Goal: Task Accomplishment & Management: Manage account settings

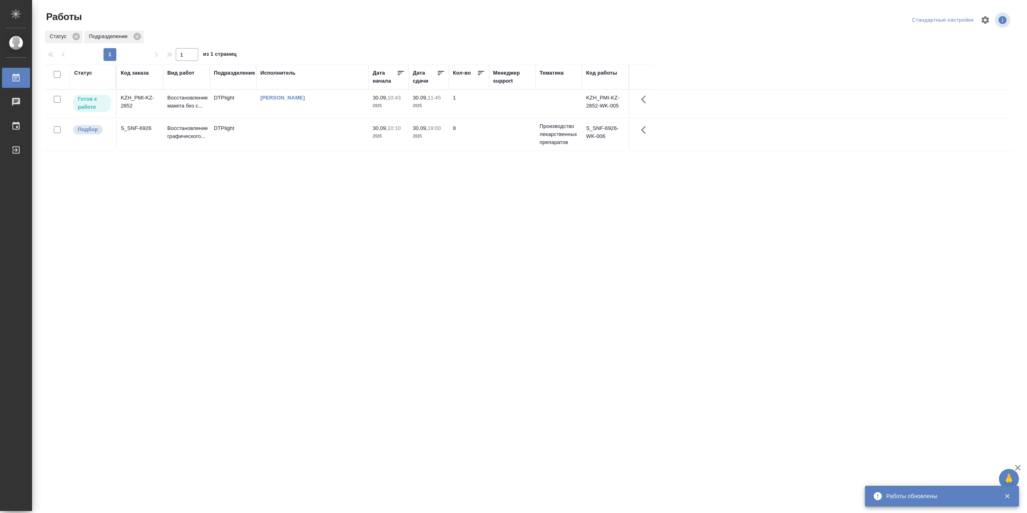
click at [300, 114] on td "[PERSON_NAME]" at bounding box center [312, 104] width 112 height 28
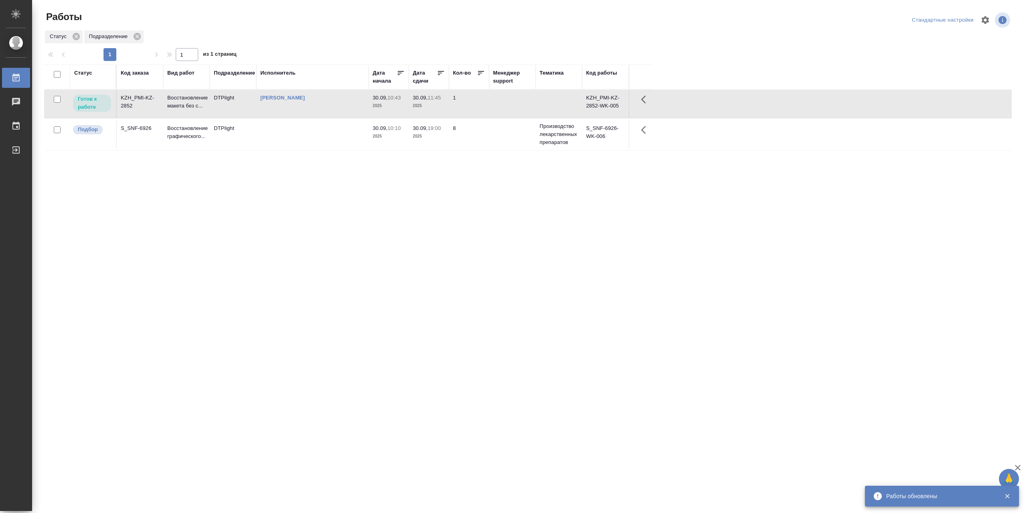
click at [300, 114] on td "[PERSON_NAME]" at bounding box center [312, 104] width 112 height 28
click at [323, 134] on td at bounding box center [312, 134] width 112 height 28
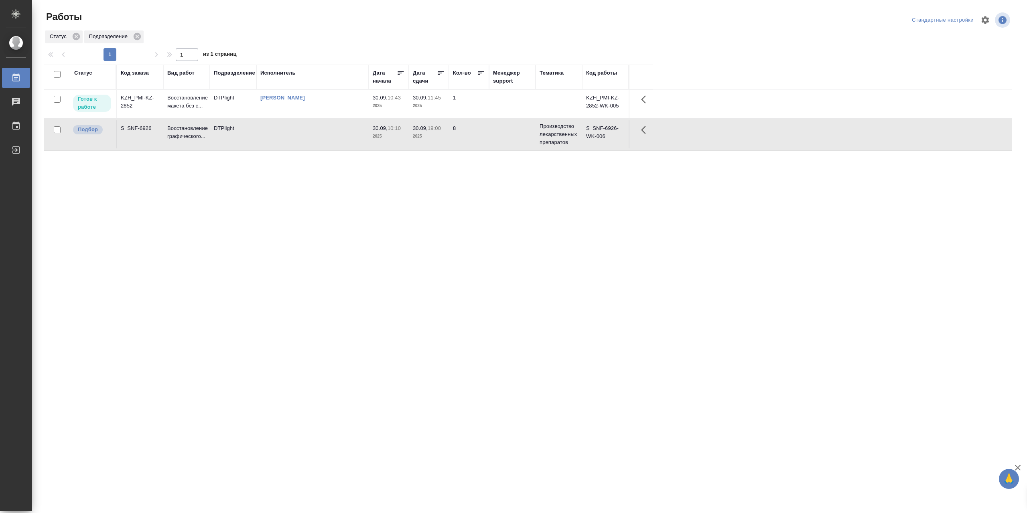
click at [323, 134] on td at bounding box center [312, 134] width 112 height 28
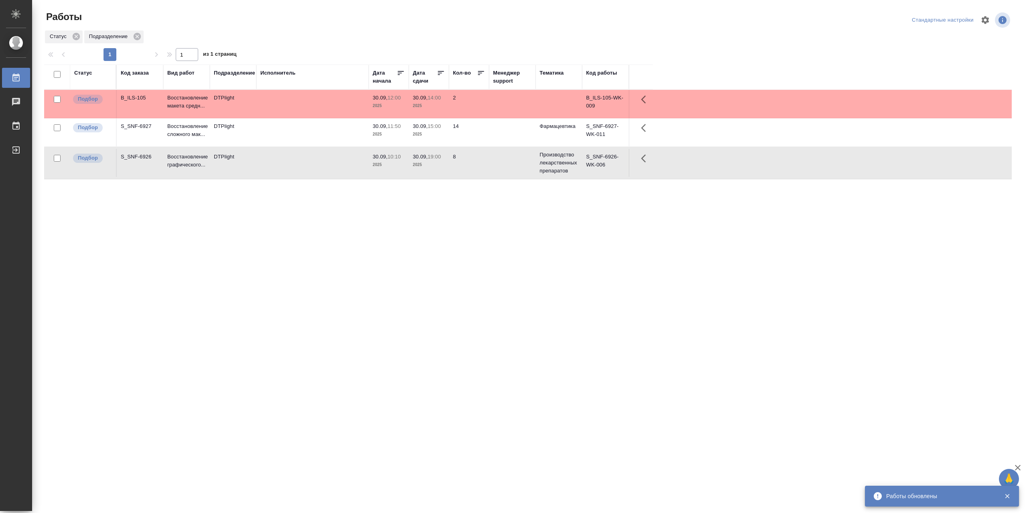
drag, startPoint x: 323, startPoint y: 134, endPoint x: 506, endPoint y: 323, distance: 263.5
click at [507, 328] on div "Статус Код заказа Вид работ Подразделение Исполнитель Дата начала Дата сдачи Ко…" at bounding box center [527, 209] width 967 height 289
click at [313, 134] on td at bounding box center [312, 132] width 112 height 28
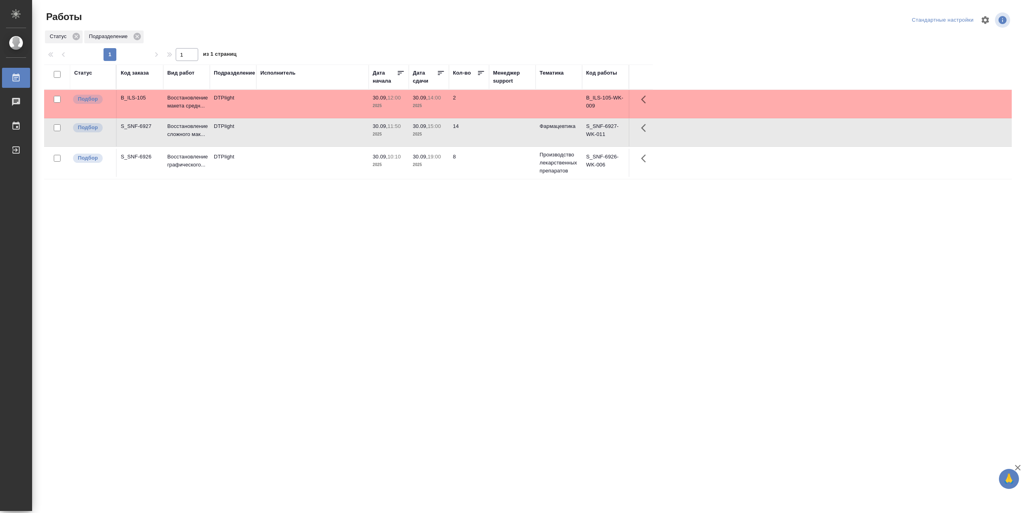
click at [313, 134] on td at bounding box center [312, 132] width 112 height 28
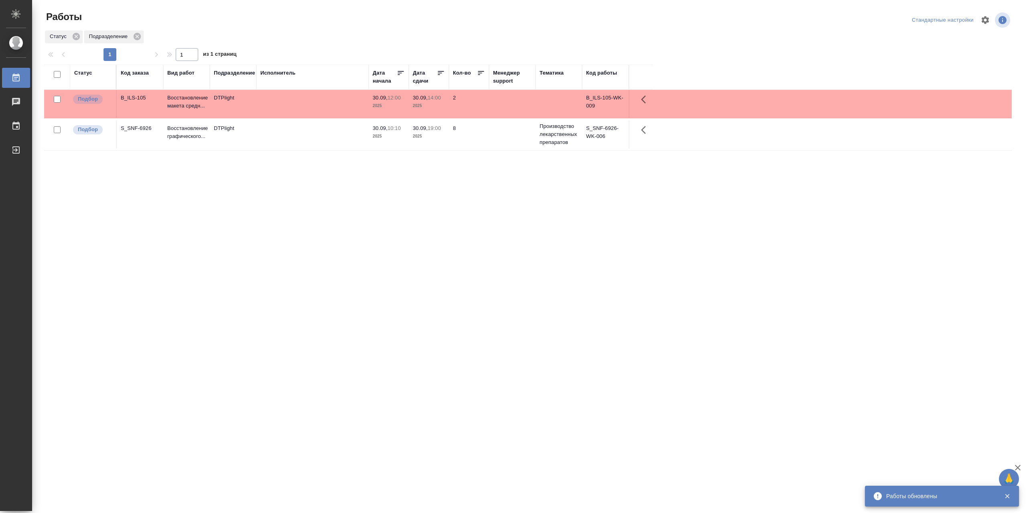
click at [438, 253] on div "Статус Код заказа Вид работ Подразделение Исполнитель Дата начала Дата сдачи Ко…" at bounding box center [527, 209] width 967 height 289
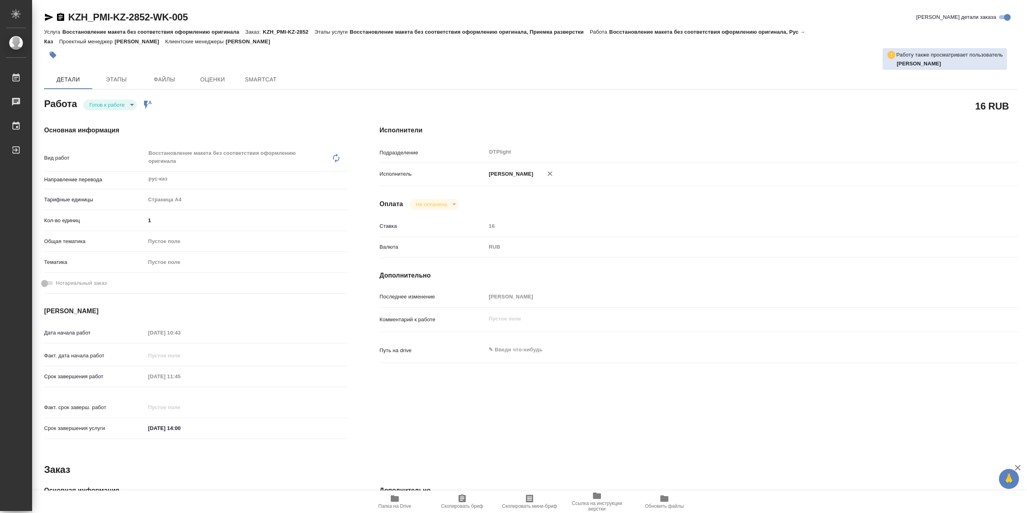
type textarea "x"
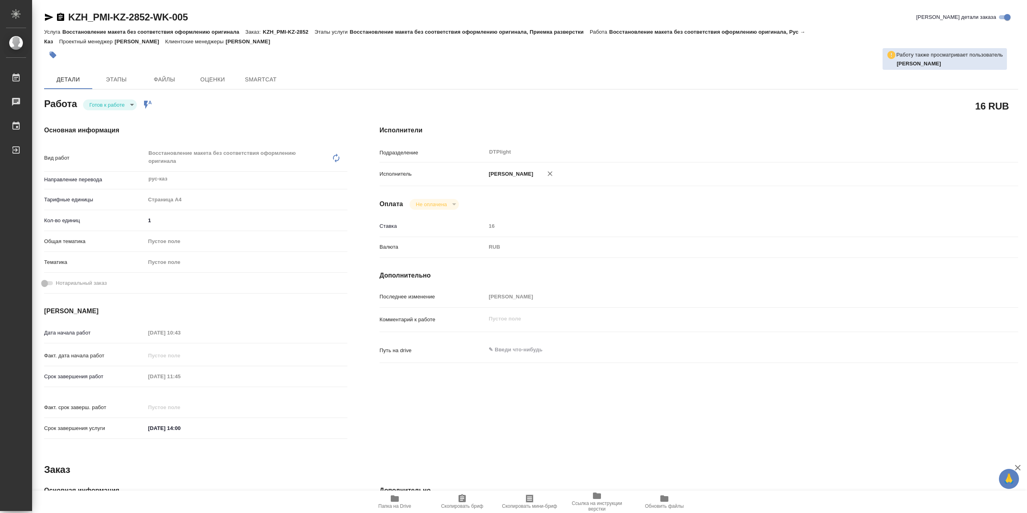
type textarea "x"
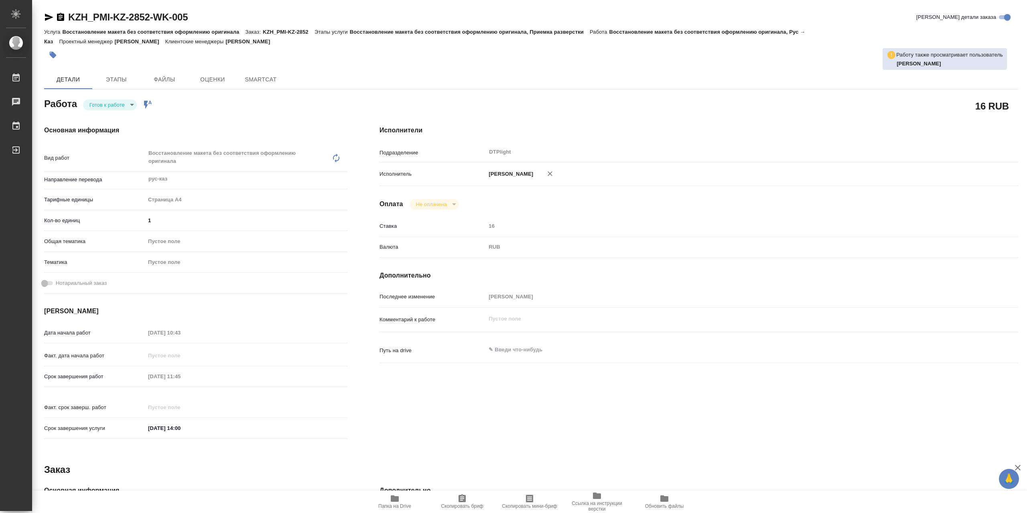
type textarea "x"
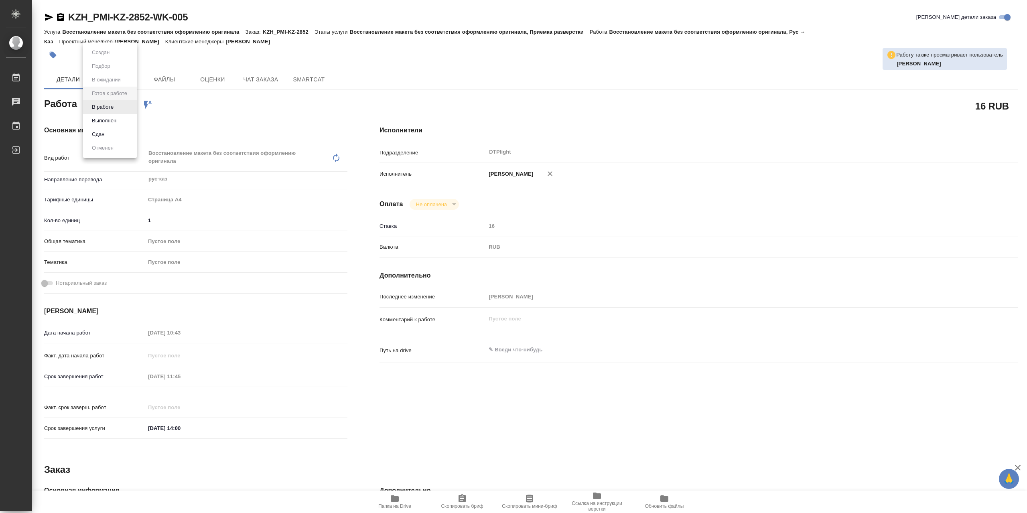
click at [113, 104] on body "🙏 .cls-1 fill:#fff; AWATERA Сархатов Руслан Работы Чаты График Выйти KZH_PMI-KZ…" at bounding box center [513, 256] width 1027 height 513
type textarea "x"
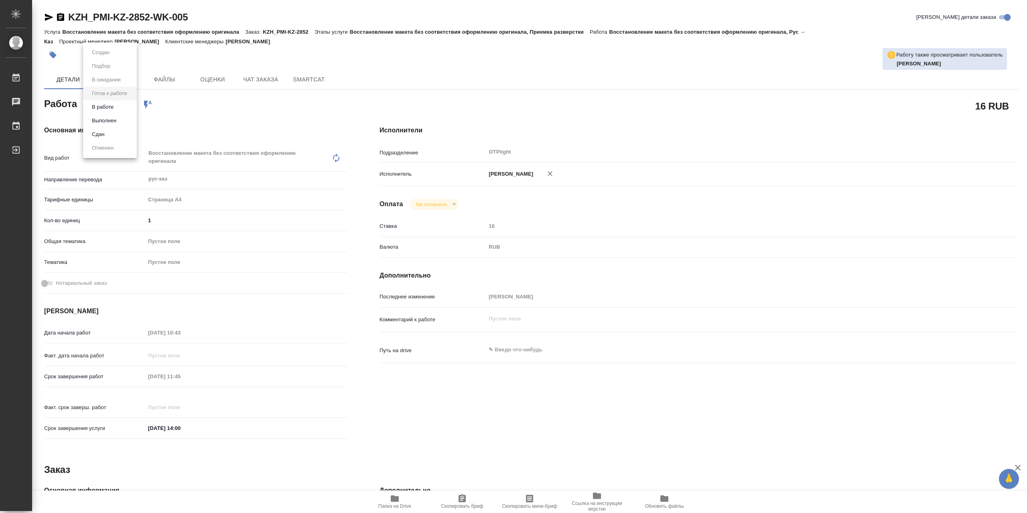
type textarea "x"
drag, startPoint x: 113, startPoint y: 104, endPoint x: 221, endPoint y: 240, distance: 174.1
click at [113, 104] on button "В работе" at bounding box center [102, 107] width 26 height 9
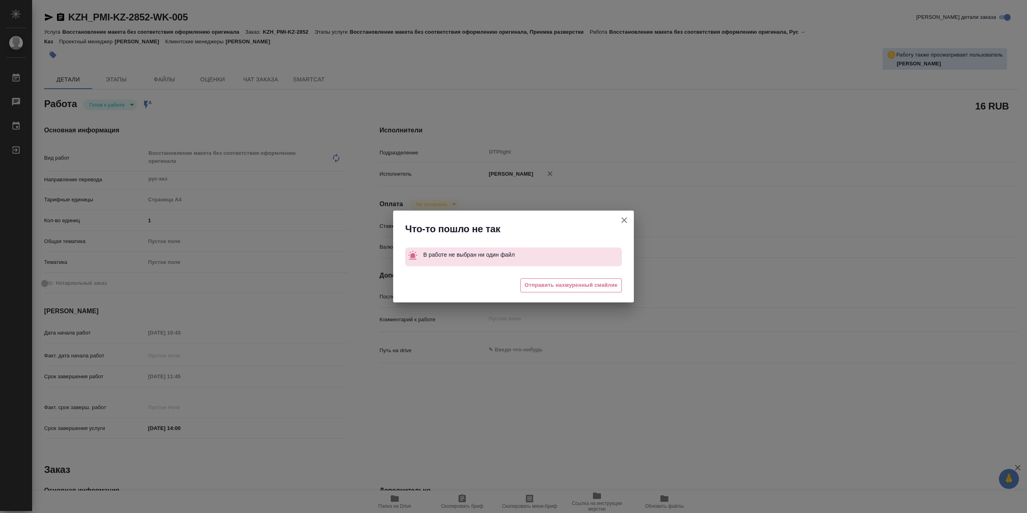
type textarea "x"
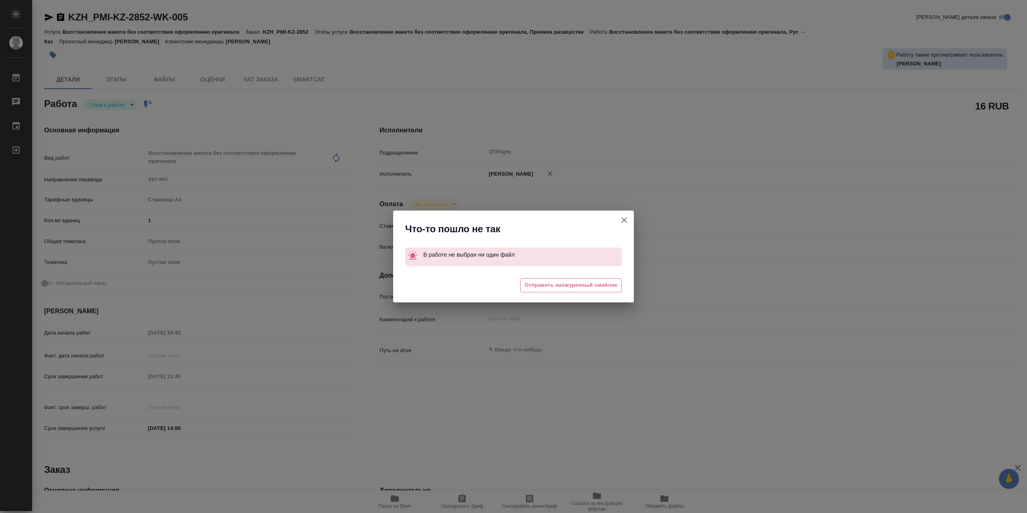
type textarea "x"
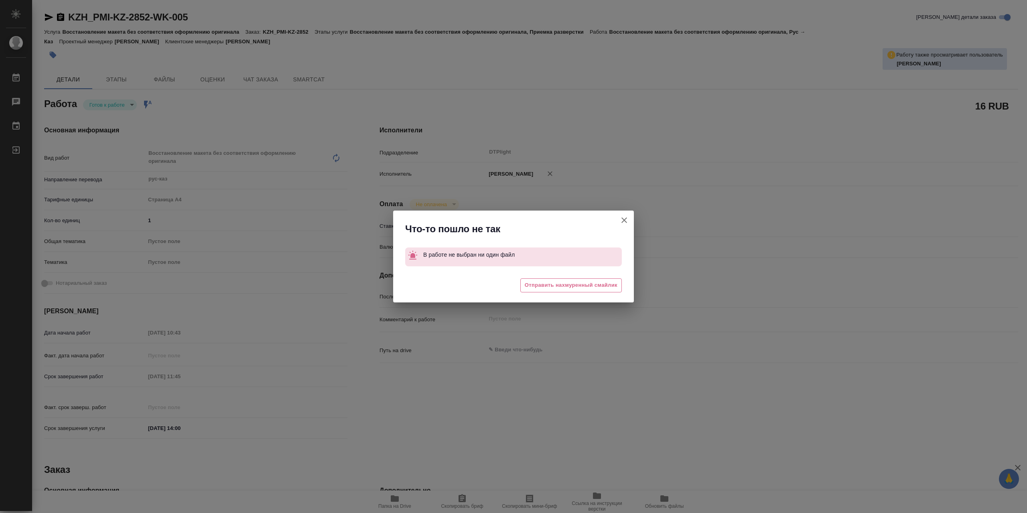
type textarea "x"
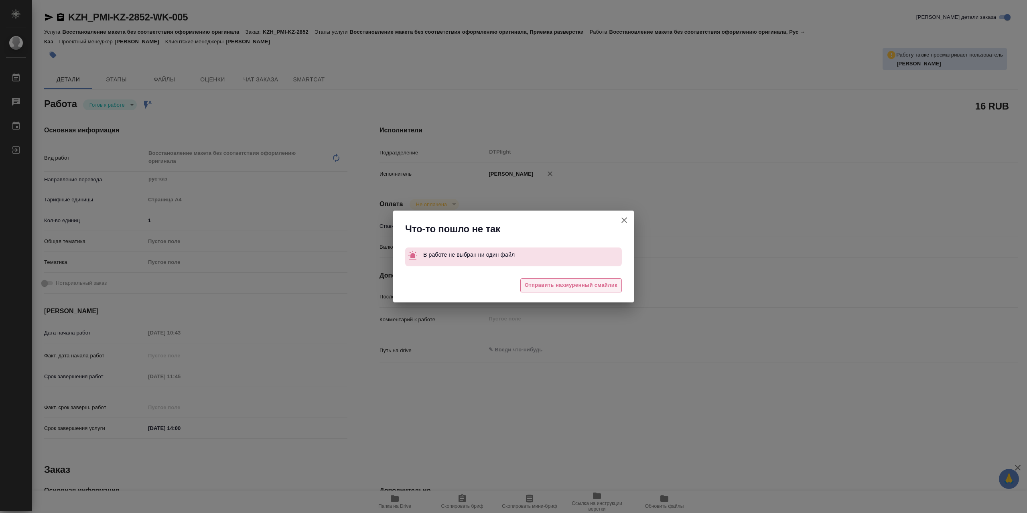
type textarea "x"
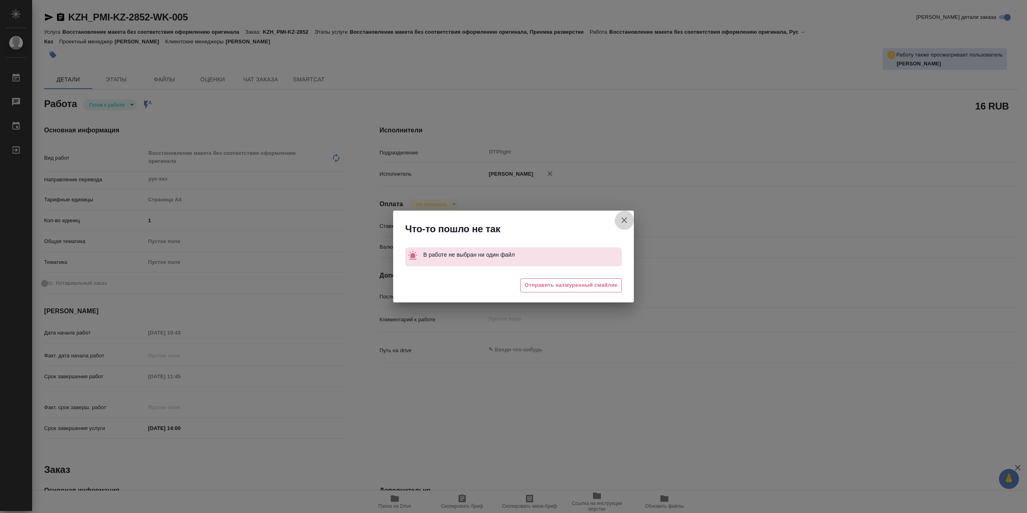
click at [624, 221] on icon "button" at bounding box center [624, 220] width 6 height 6
type textarea "x"
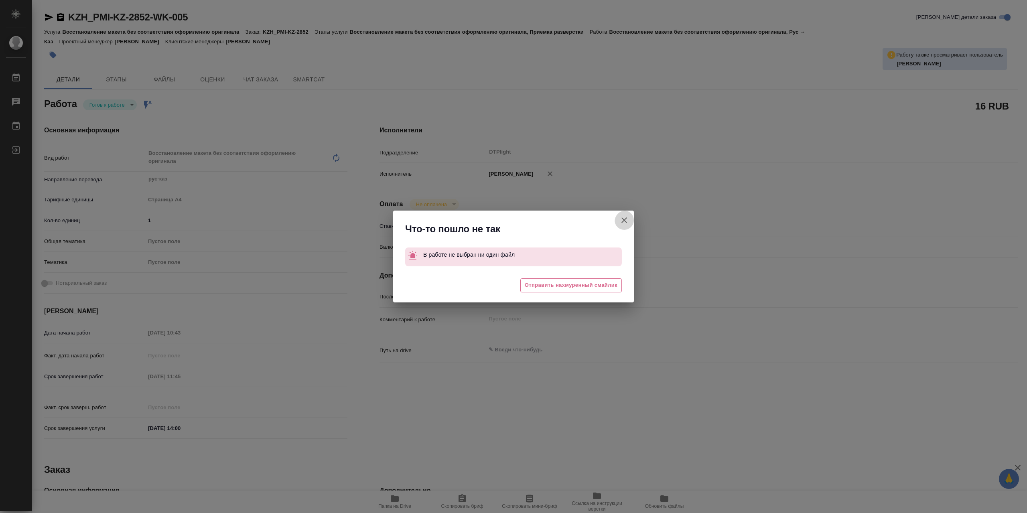
type textarea "x"
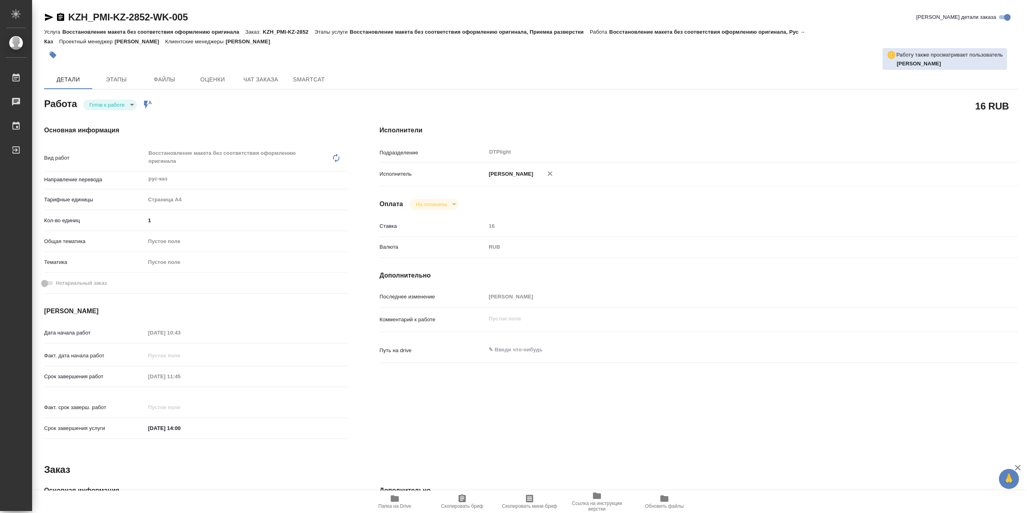
type textarea "x"
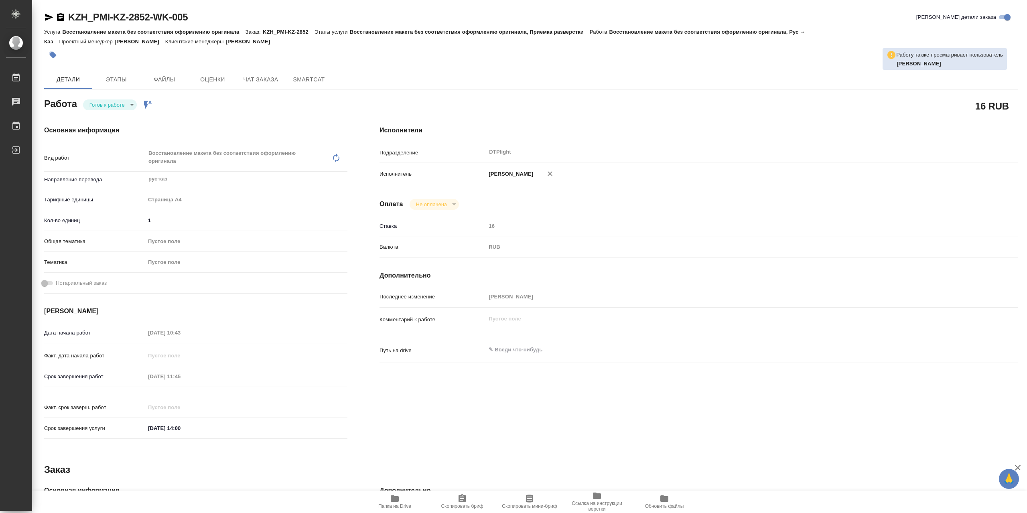
click at [399, 501] on icon "button" at bounding box center [395, 499] width 10 height 10
drag, startPoint x: 46, startPoint y: 15, endPoint x: 248, endPoint y: 224, distance: 291.0
click at [47, 16] on icon "button" at bounding box center [49, 17] width 8 height 7
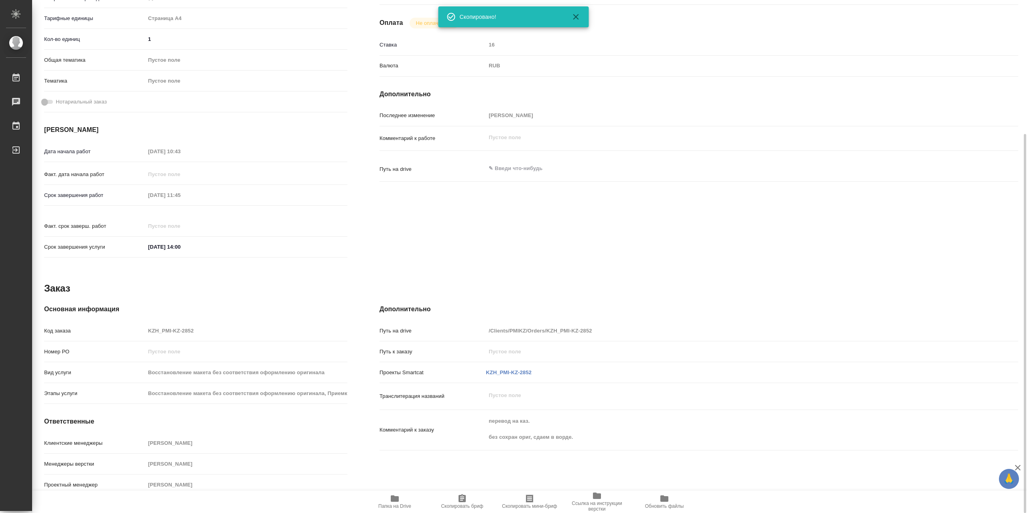
scroll to position [21, 0]
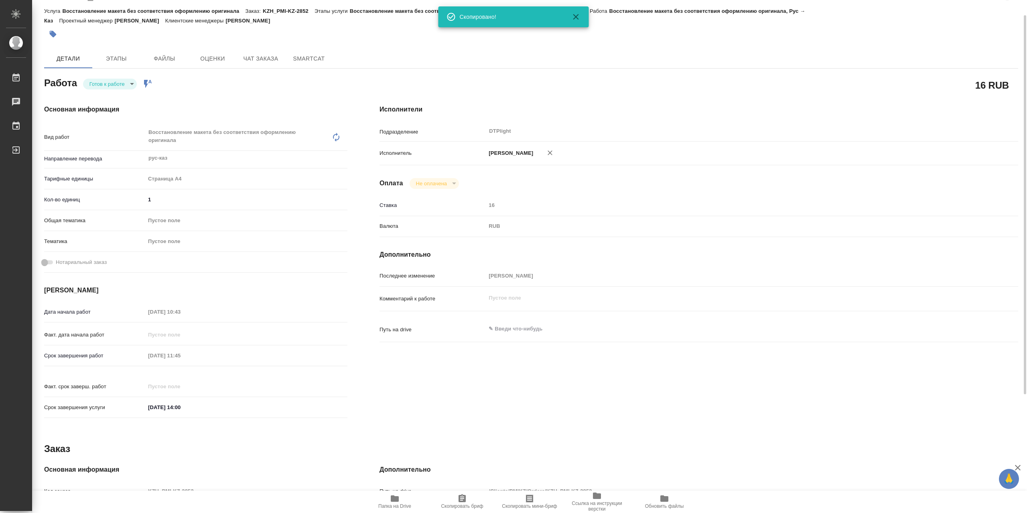
click at [116, 87] on body "🙏 .cls-1 fill:#fff; AWATERA Сархатов Руслан Работы 0 Чаты График Выйти KZH_PMI-…" at bounding box center [513, 256] width 1027 height 513
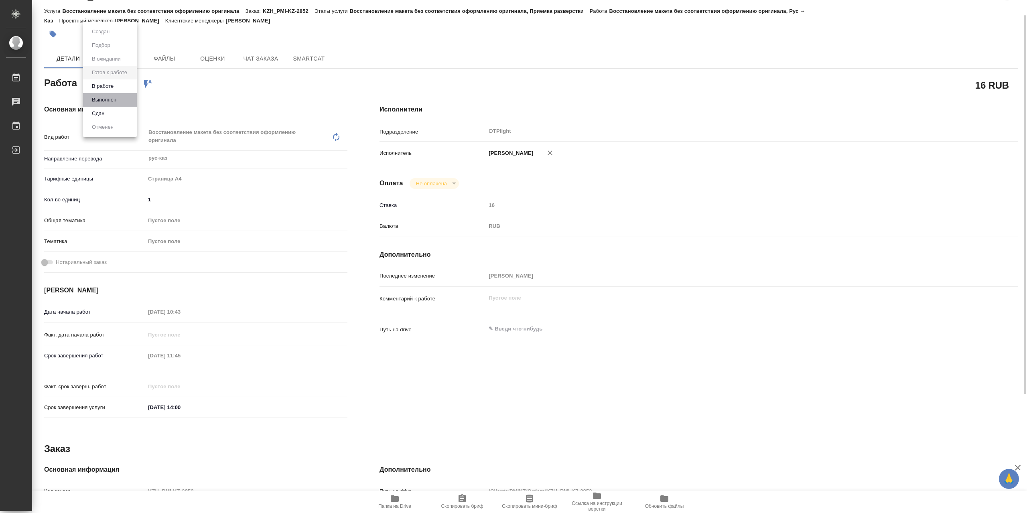
drag, startPoint x: 122, startPoint y: 103, endPoint x: 135, endPoint y: 99, distance: 13.9
click at [121, 103] on li "Выполнен" at bounding box center [110, 100] width 54 height 14
type textarea "x"
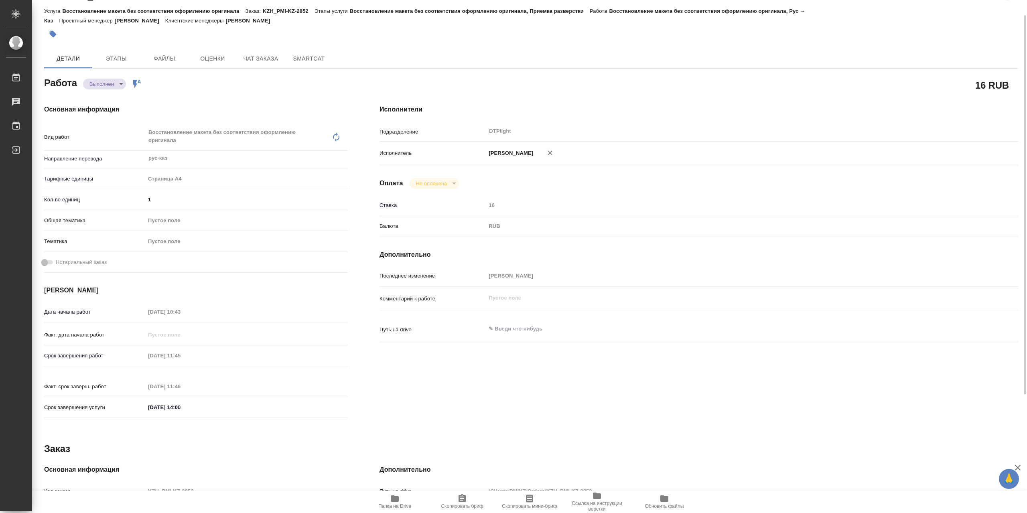
type textarea "x"
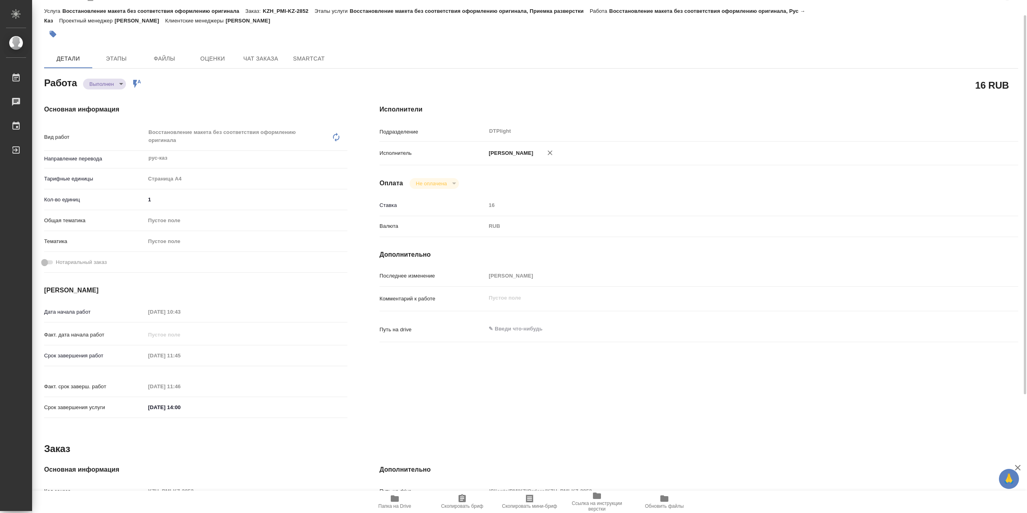
type textarea "x"
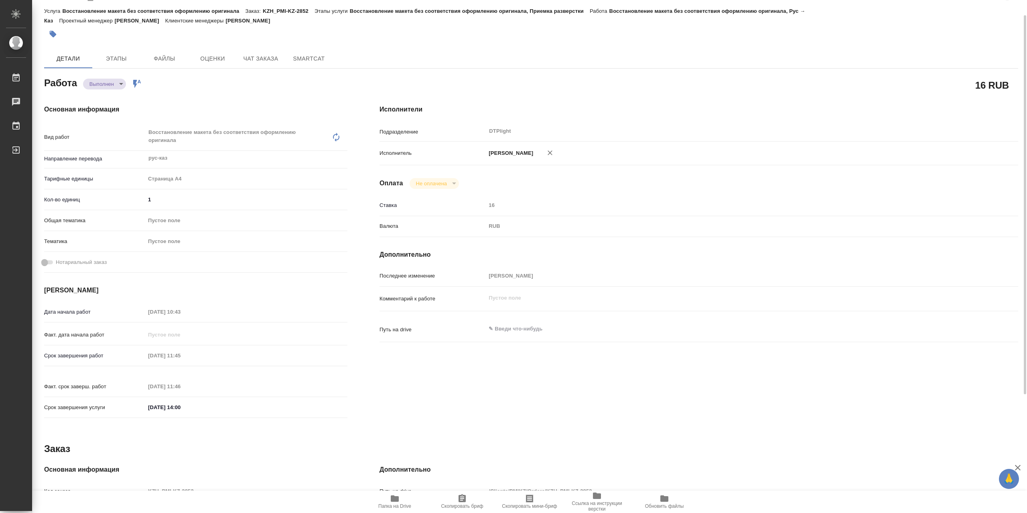
type textarea "x"
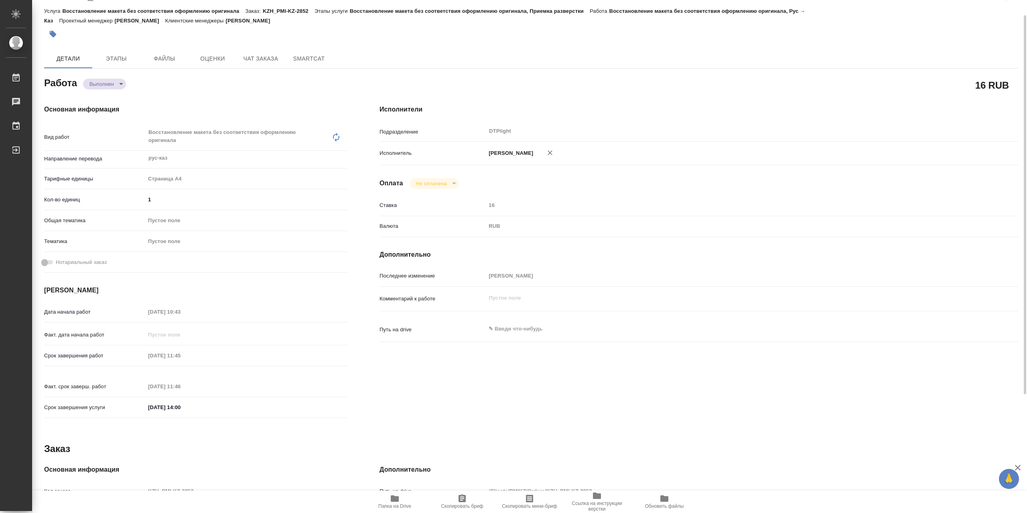
type textarea "x"
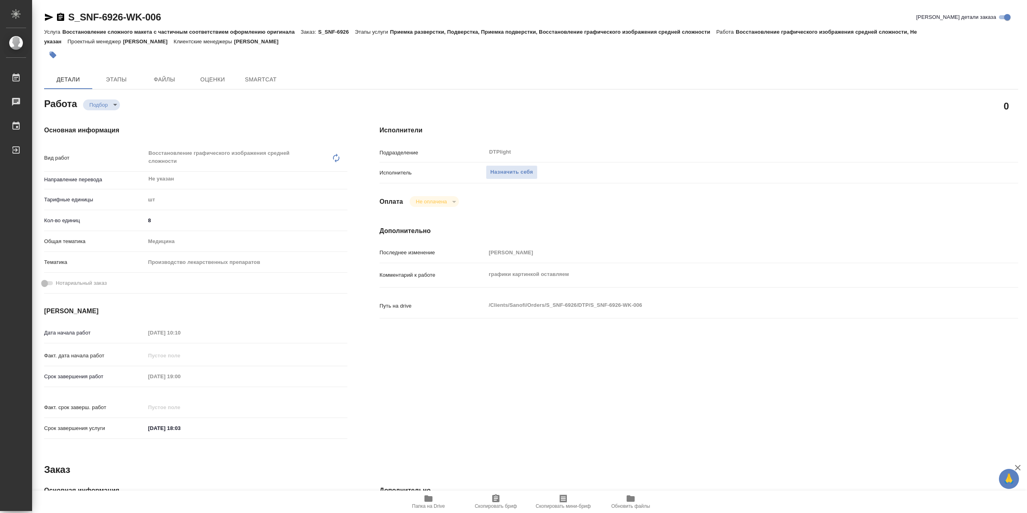
type textarea "x"
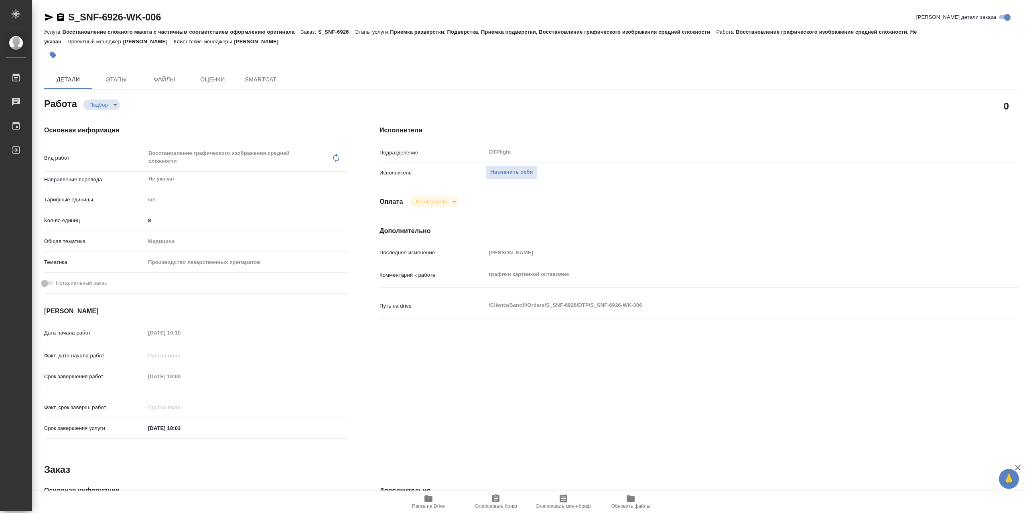
type textarea "x"
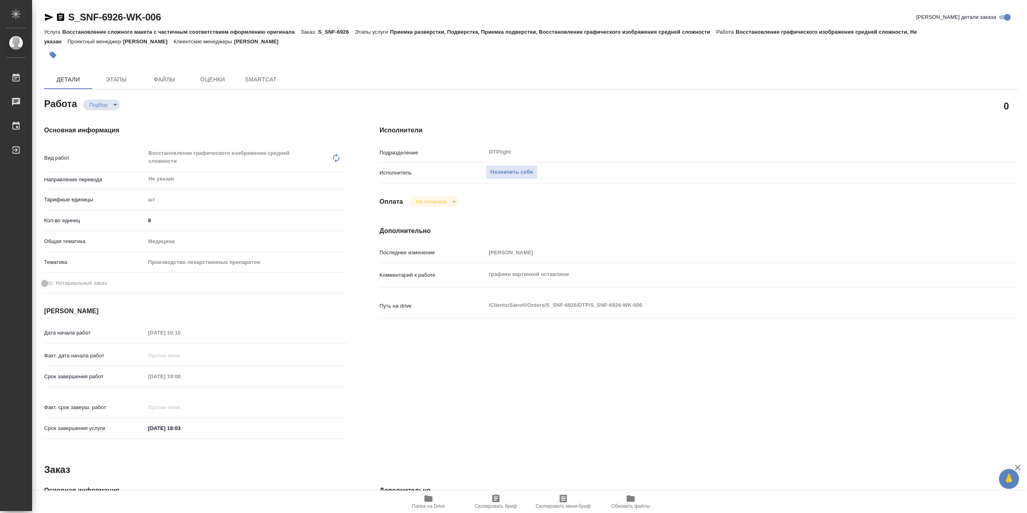
type textarea "x"
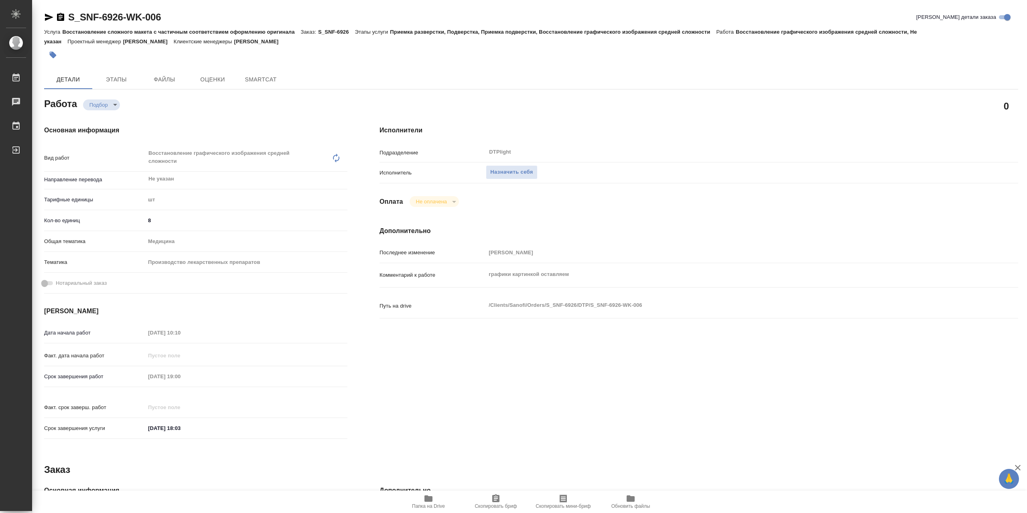
type textarea "x"
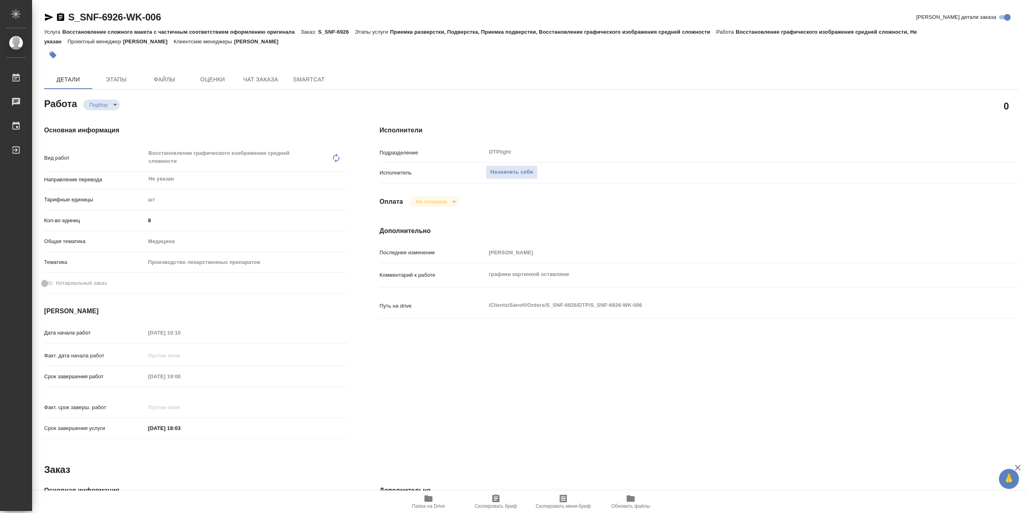
click at [433, 498] on icon "button" at bounding box center [428, 499] width 10 height 10
type textarea "x"
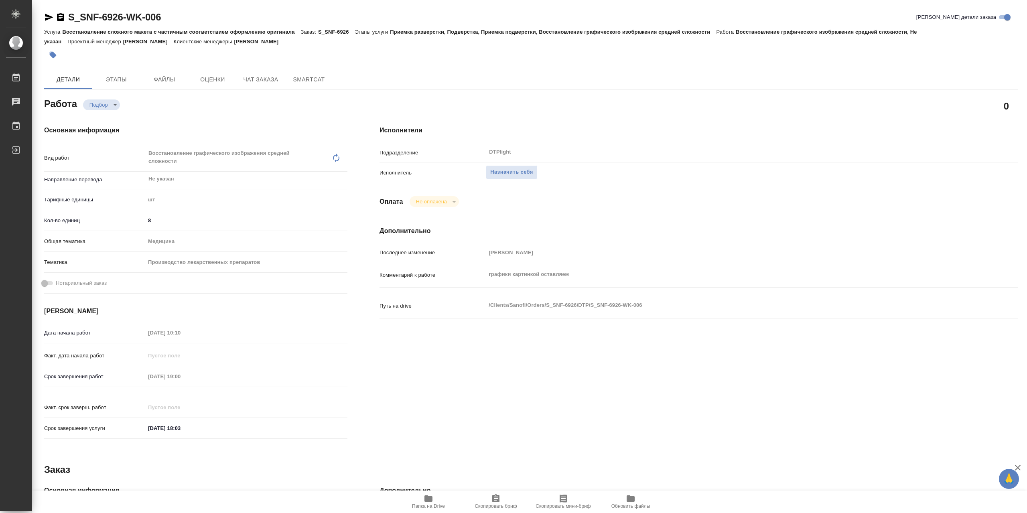
type textarea "x"
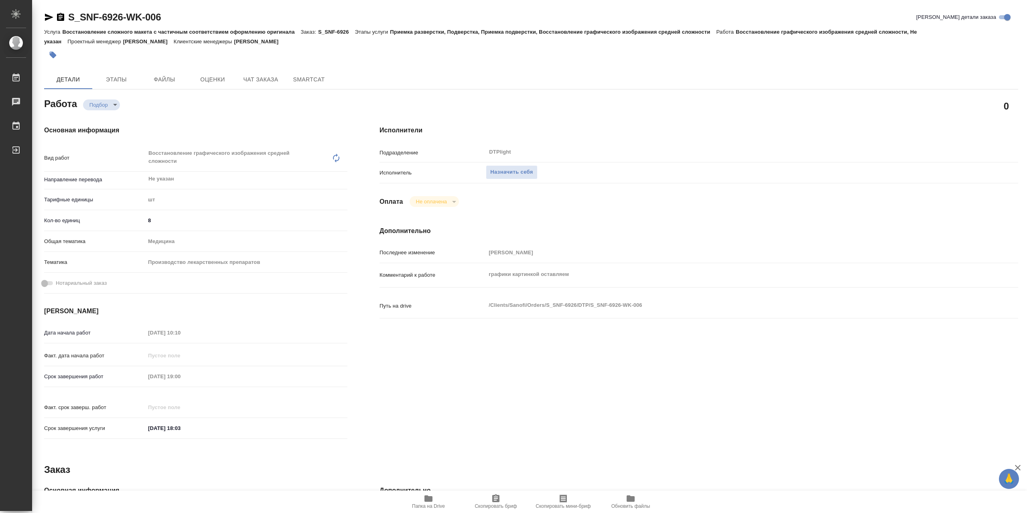
type textarea "x"
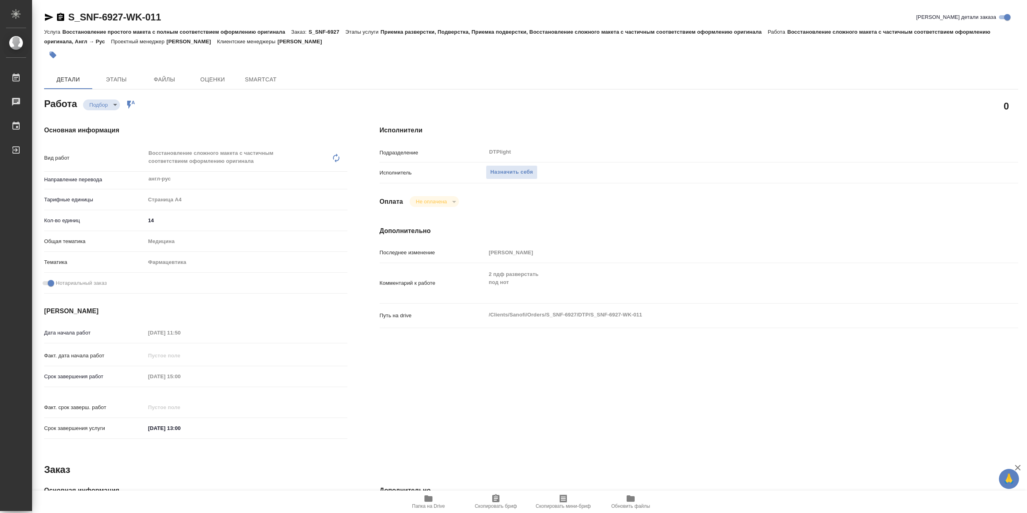
type textarea "x"
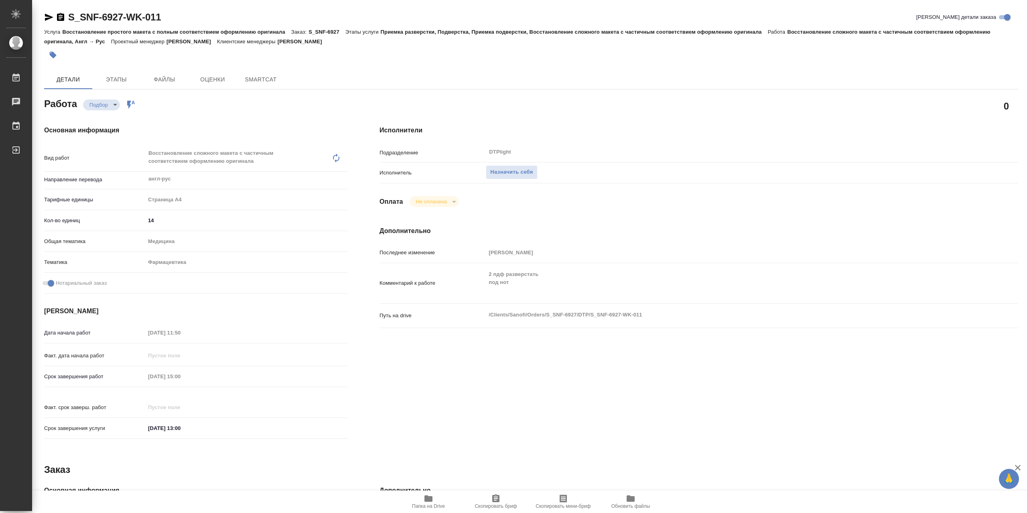
type textarea "x"
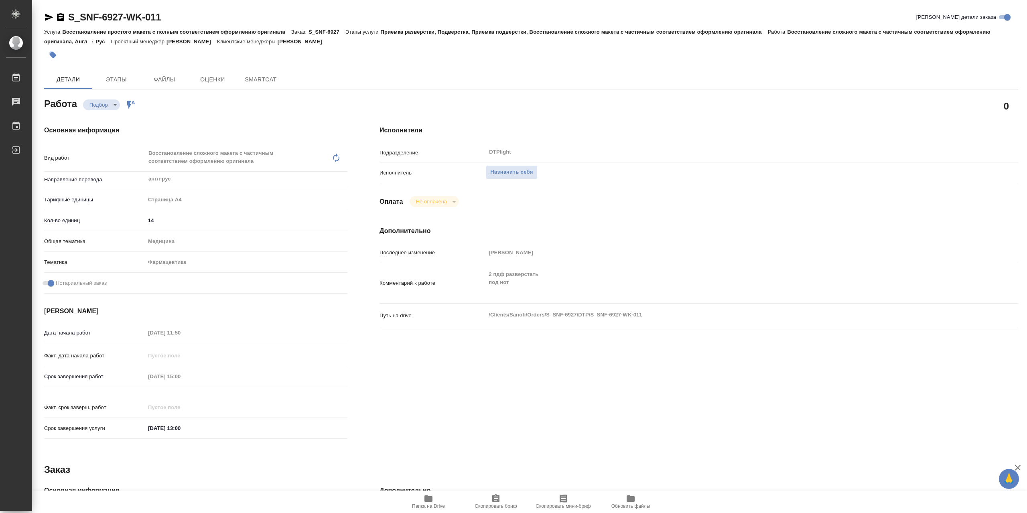
type textarea "x"
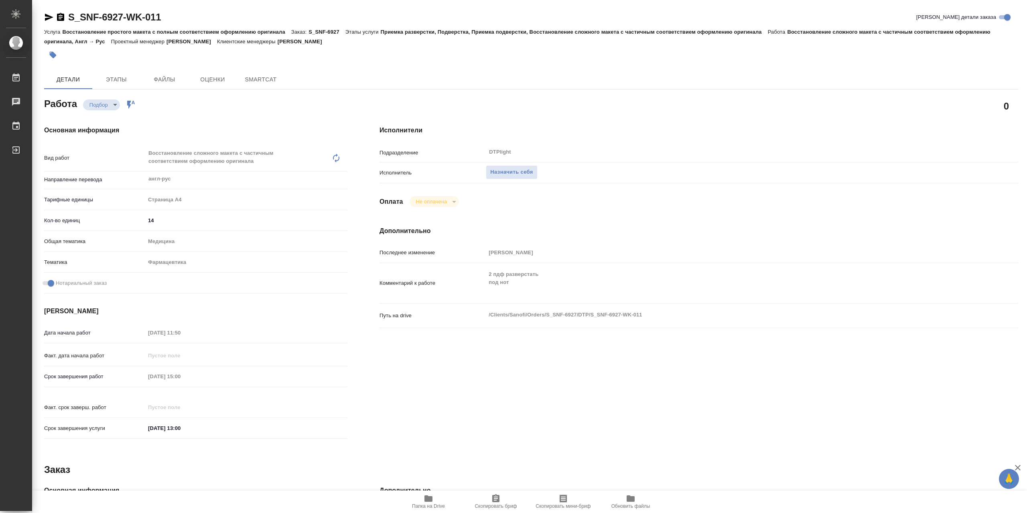
type textarea "x"
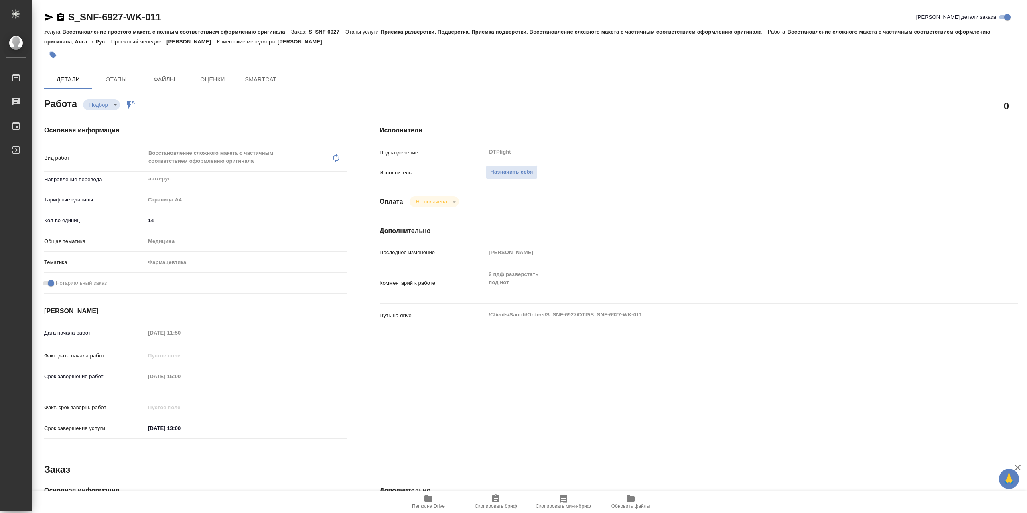
type textarea "x"
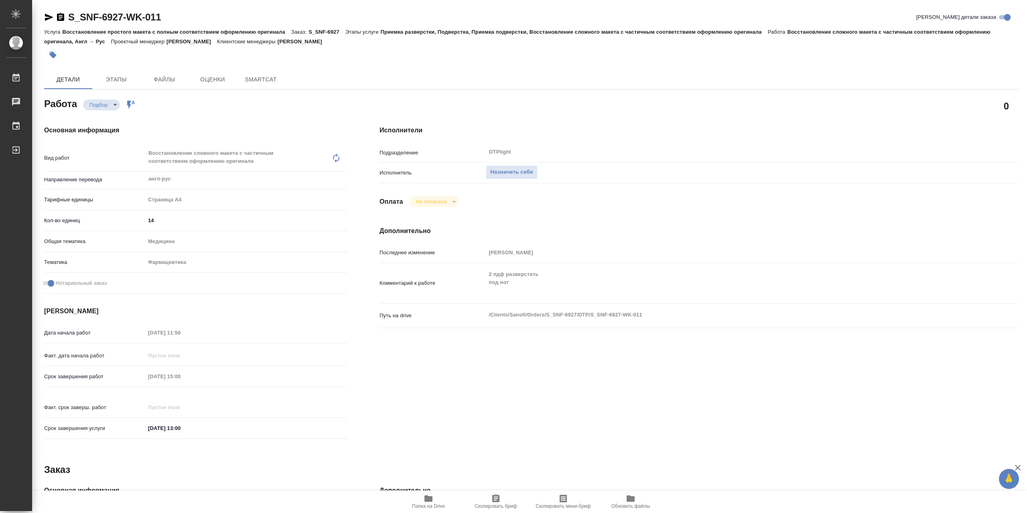
type textarea "x"
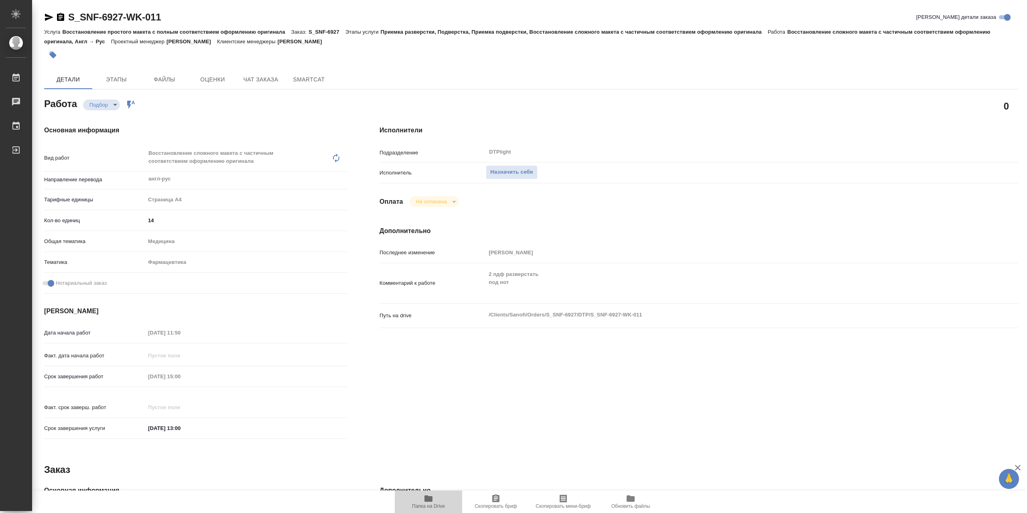
click at [431, 500] on icon "button" at bounding box center [428, 498] width 8 height 6
type textarea "x"
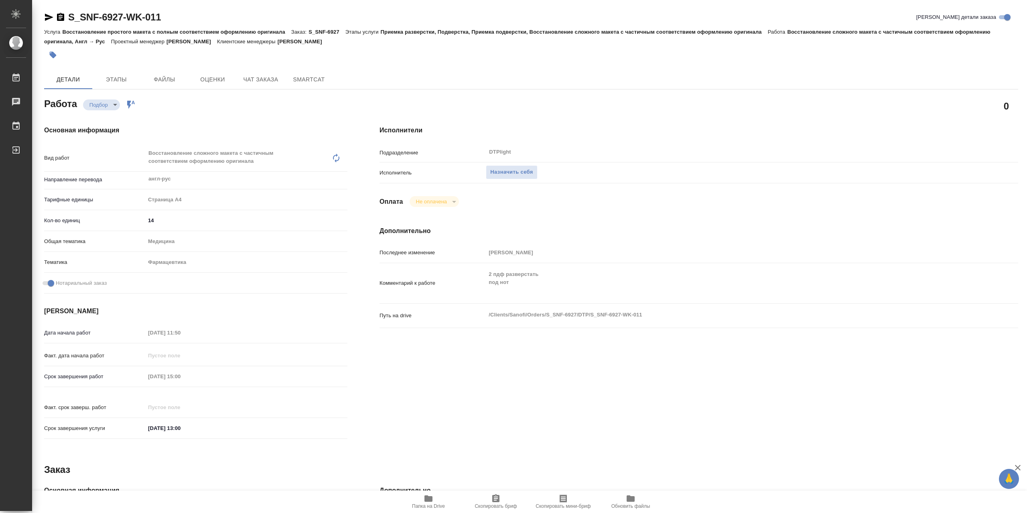
type textarea "x"
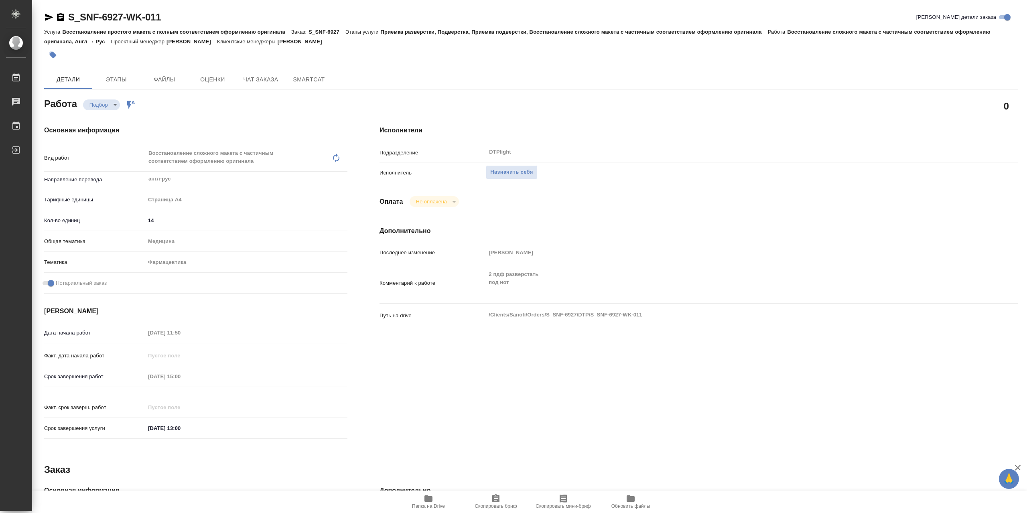
type textarea "x"
click at [533, 177] on span "Назначить себя" at bounding box center [511, 172] width 43 height 9
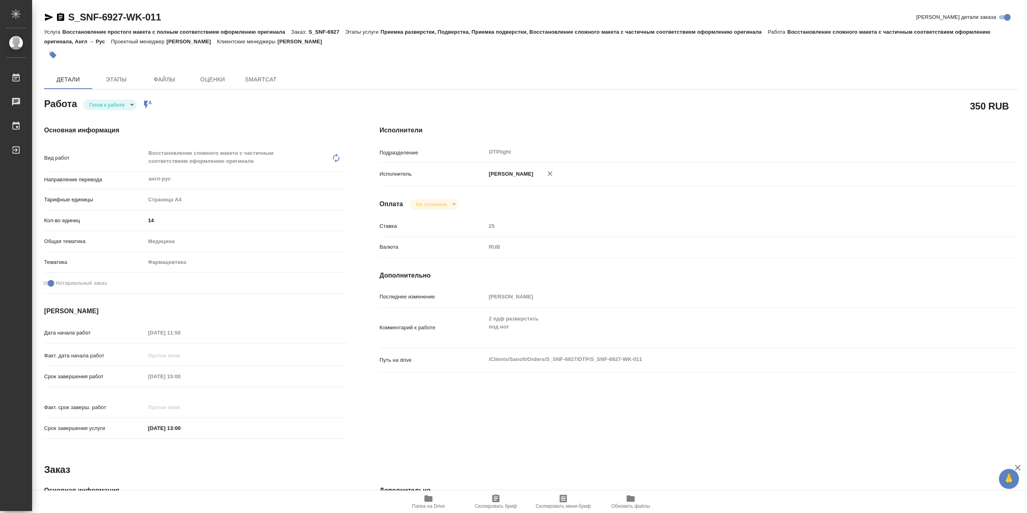
type textarea "x"
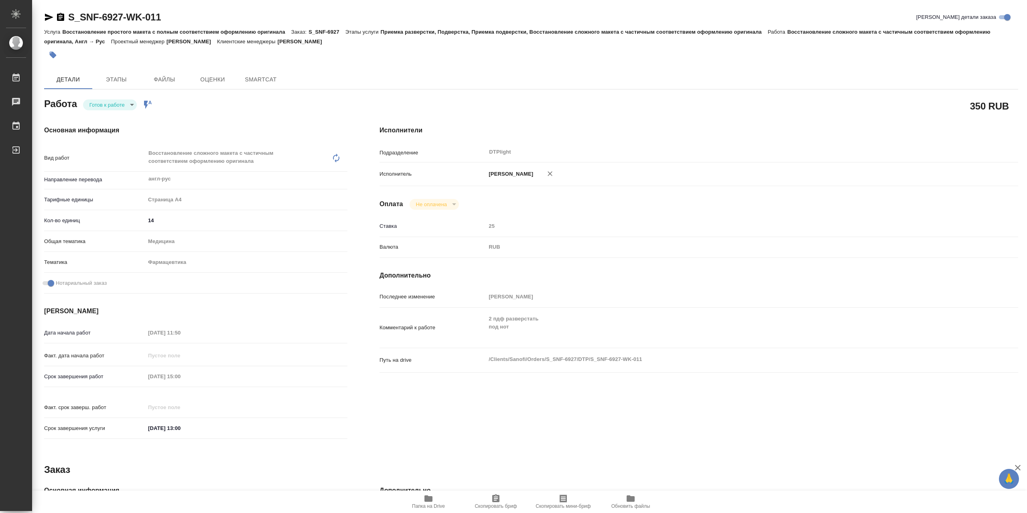
click at [116, 115] on div "Основная информация Вид работ Восстановление сложного макета с частичным соотве…" at bounding box center [195, 284] width 335 height 350
type textarea "x"
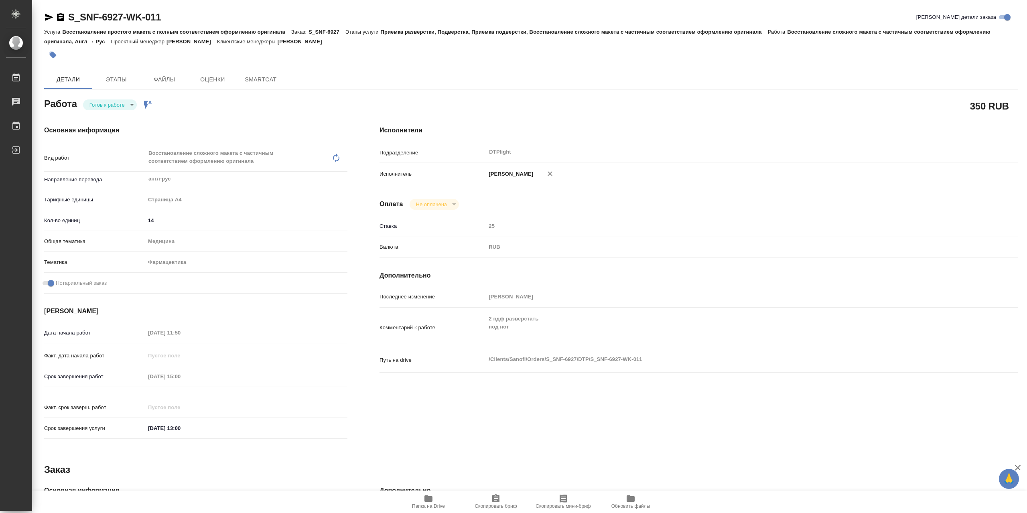
type textarea "x"
click at [120, 112] on div "Работа Готов к работе readyForWork Работа включена в последовательность 350 RUB…" at bounding box center [531, 388] width 974 height 584
click at [120, 110] on body "🙏 .cls-1 fill:#fff; AWATERA Сархатов [PERSON_NAME] Работы Чаты График Выйти S_S…" at bounding box center [513, 256] width 1027 height 513
type textarea "x"
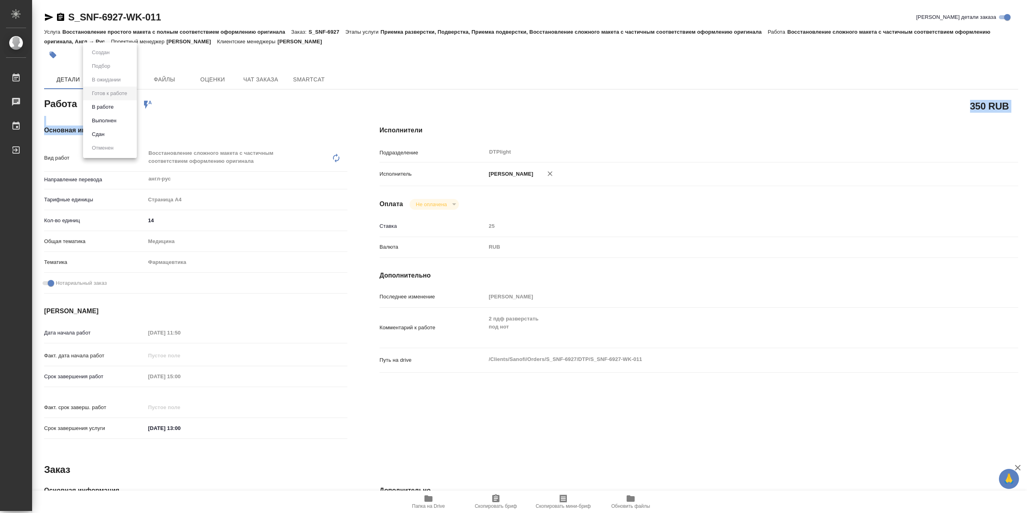
type textarea "x"
click at [118, 106] on li "В работе" at bounding box center [110, 107] width 54 height 14
type textarea "x"
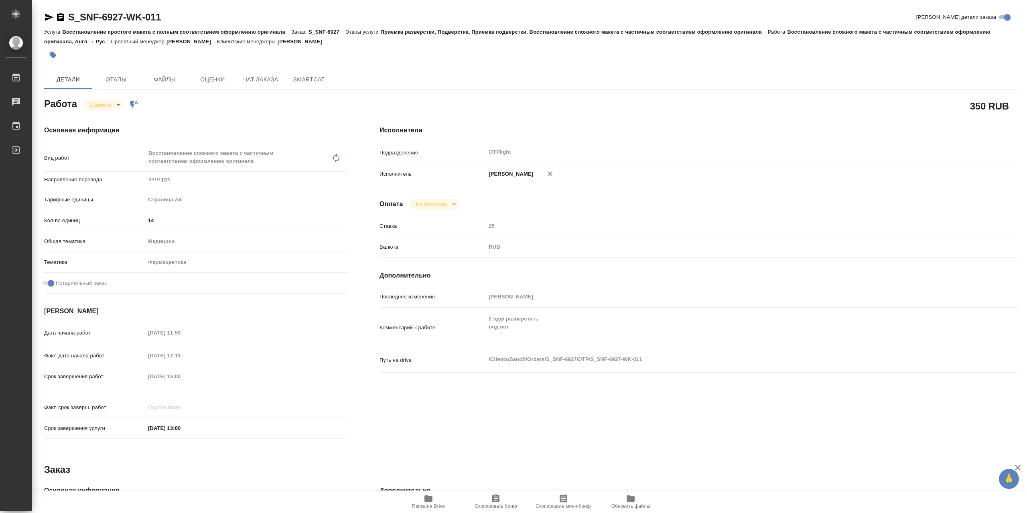
type textarea "x"
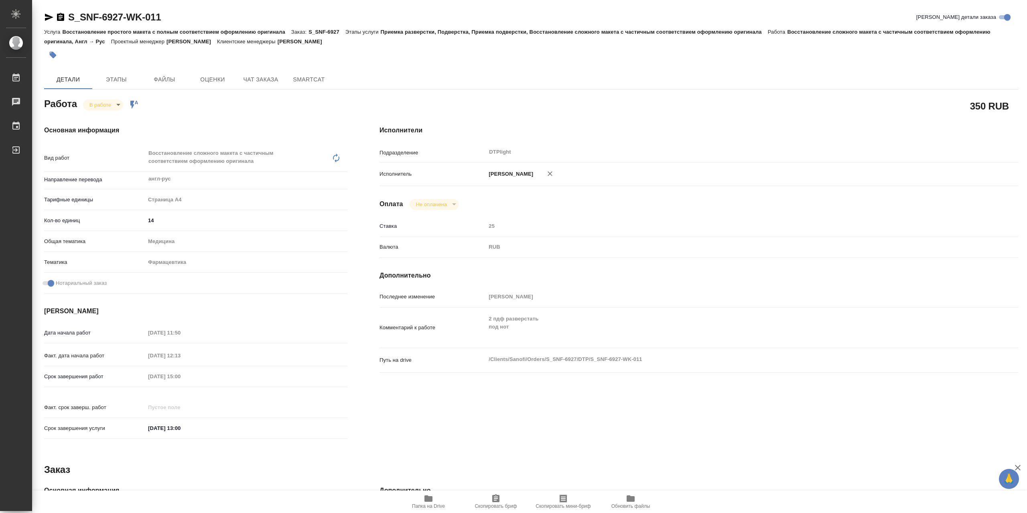
type textarea "x"
